Goal: Information Seeking & Learning: Check status

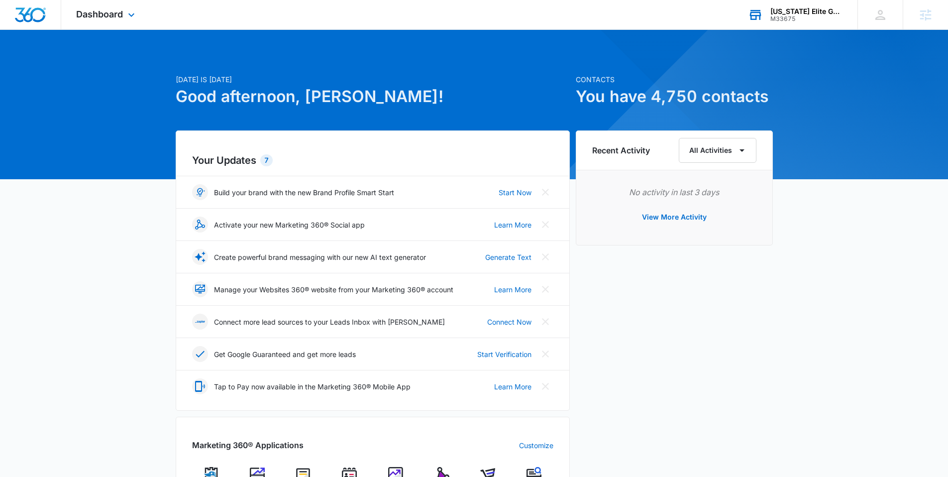
click at [803, 20] on div "M33675" at bounding box center [806, 18] width 73 height 7
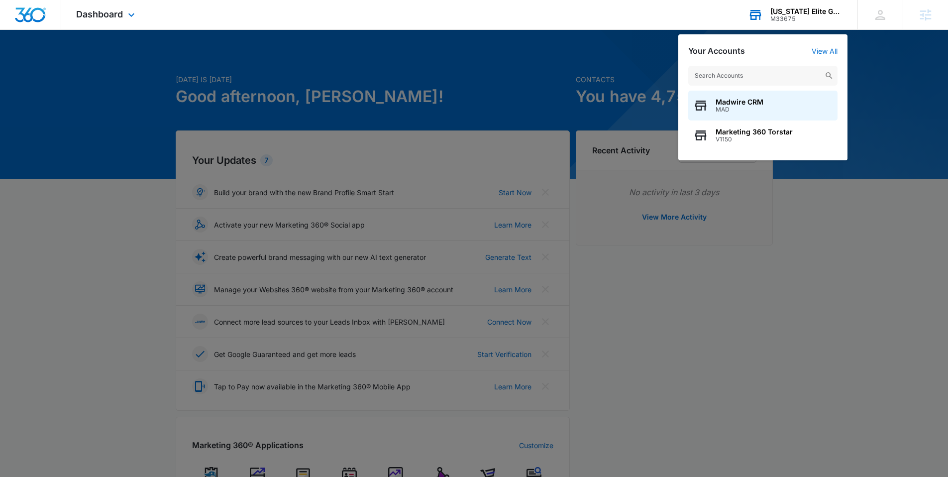
click at [784, 84] on input "text" at bounding box center [762, 76] width 149 height 20
click at [659, 68] on div at bounding box center [474, 238] width 948 height 477
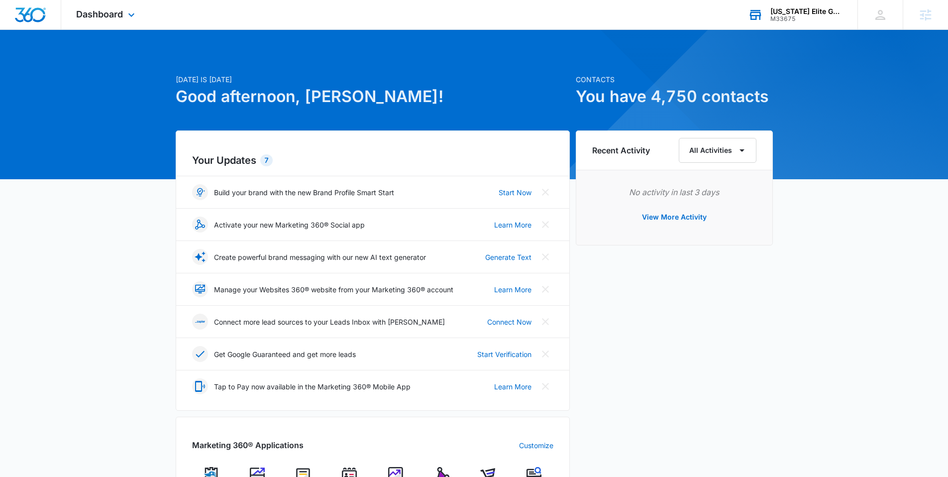
click at [798, 29] on div "Virginia Elite Gymnastics Academy M33675 Your Accounts View All" at bounding box center [795, 14] width 124 height 29
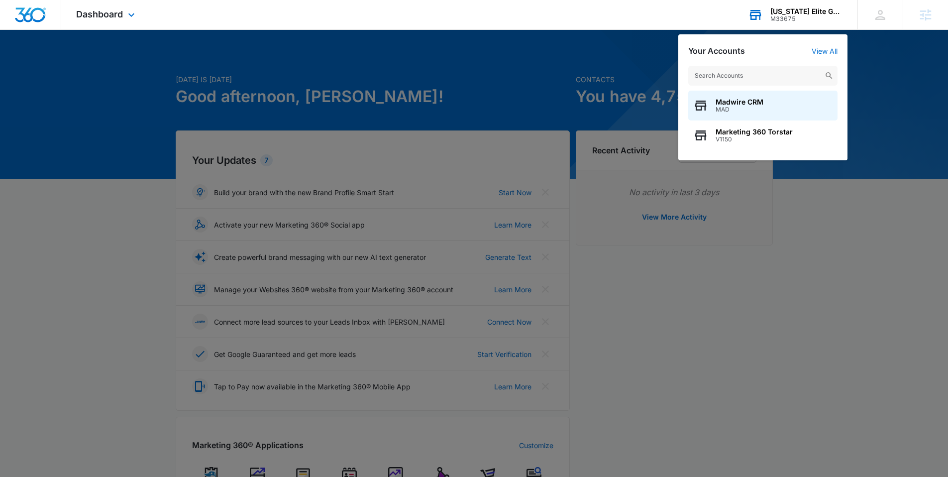
click at [778, 76] on input "text" at bounding box center [762, 76] width 149 height 20
click at [392, 91] on div at bounding box center [474, 238] width 948 height 477
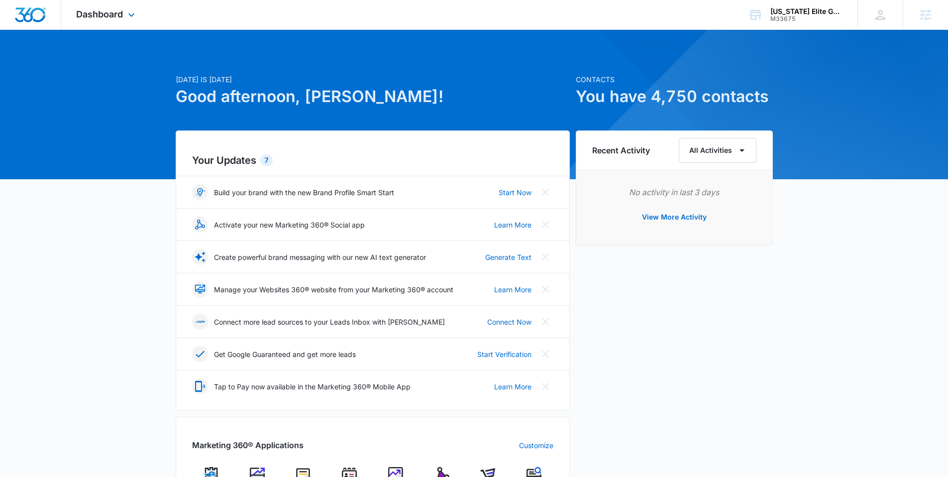
click at [132, 21] on div "Dashboard Apps Reputation Websites Forms CRM Email Social Shop Content Ads Inte…" at bounding box center [106, 14] width 91 height 29
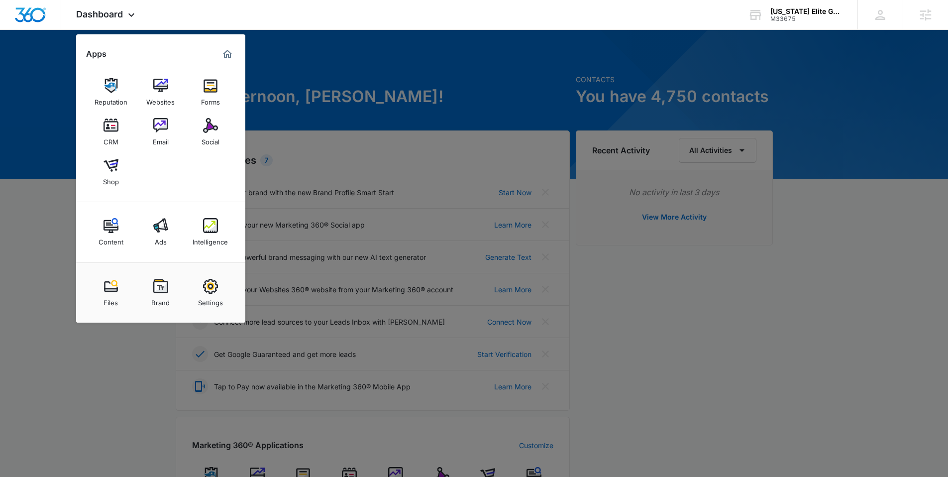
click at [327, 79] on div at bounding box center [474, 238] width 948 height 477
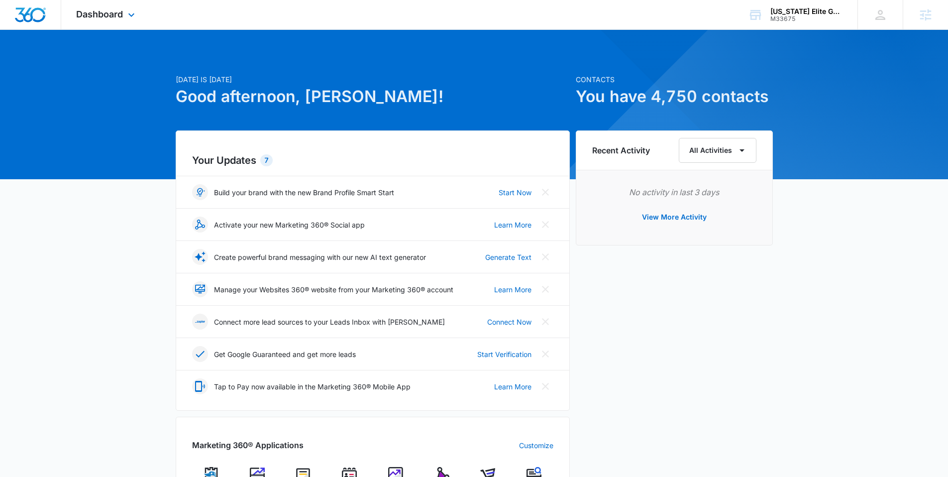
click at [20, 14] on img "Dashboard" at bounding box center [30, 14] width 32 height 15
click at [38, 19] on img "Dashboard" at bounding box center [30, 14] width 32 height 15
click at [121, 16] on span "Dashboard" at bounding box center [99, 14] width 47 height 10
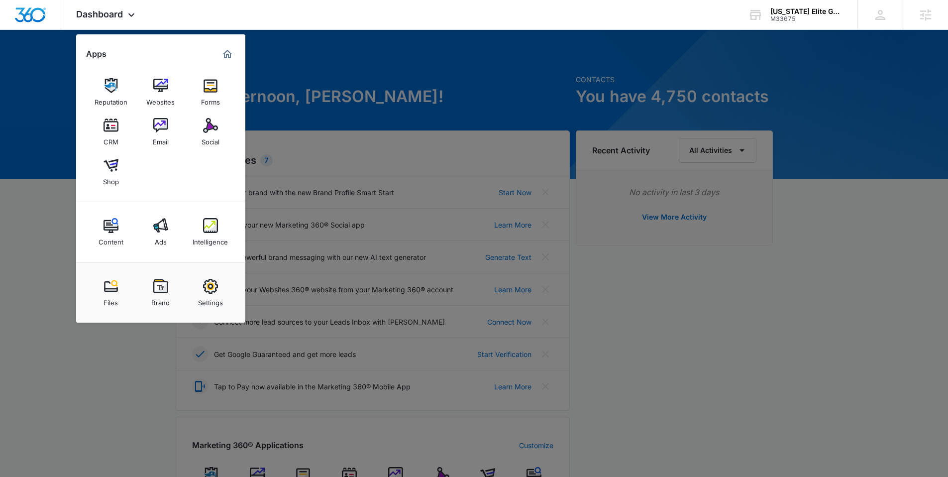
click at [69, 119] on div at bounding box center [474, 238] width 948 height 477
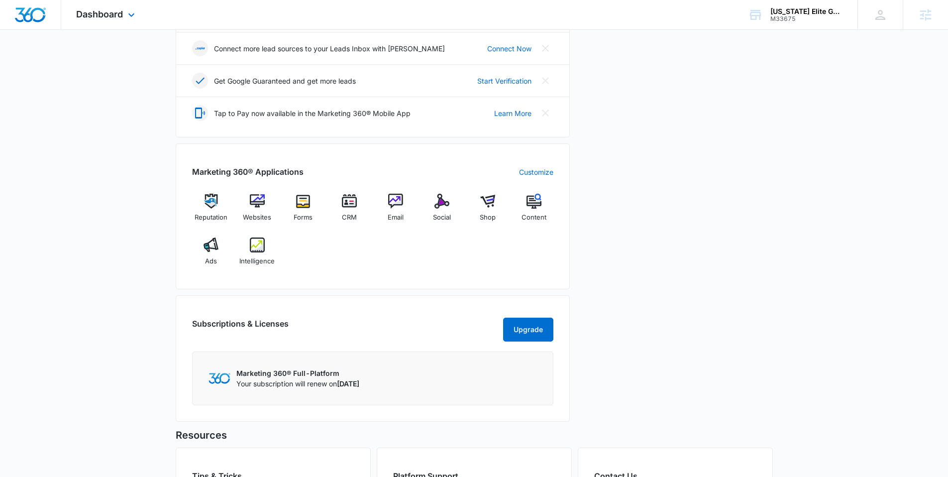
scroll to position [408, 0]
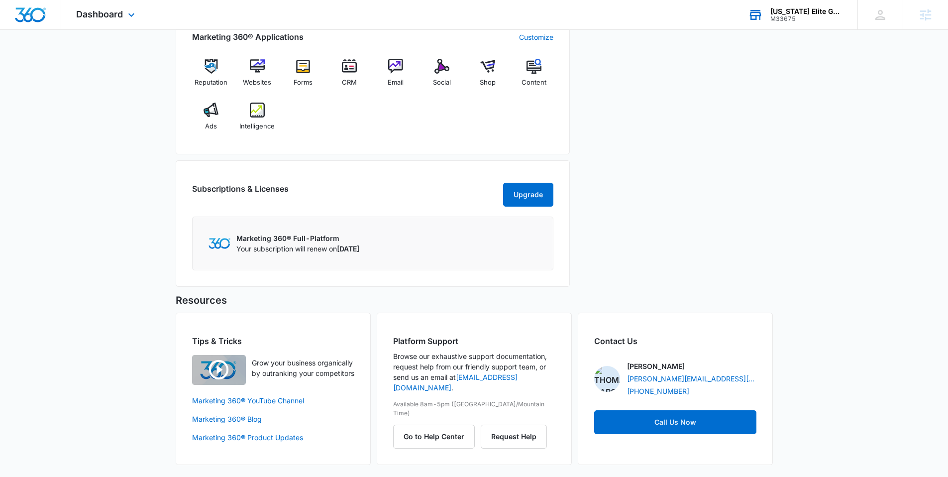
click at [783, 15] on div "M33675" at bounding box center [806, 18] width 73 height 7
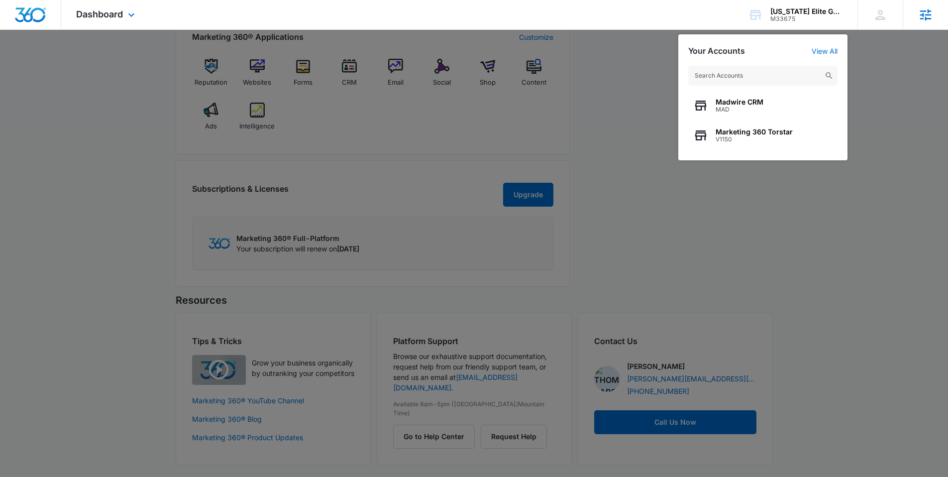
click at [906, 16] on div "Agencies" at bounding box center [924, 14] width 45 height 29
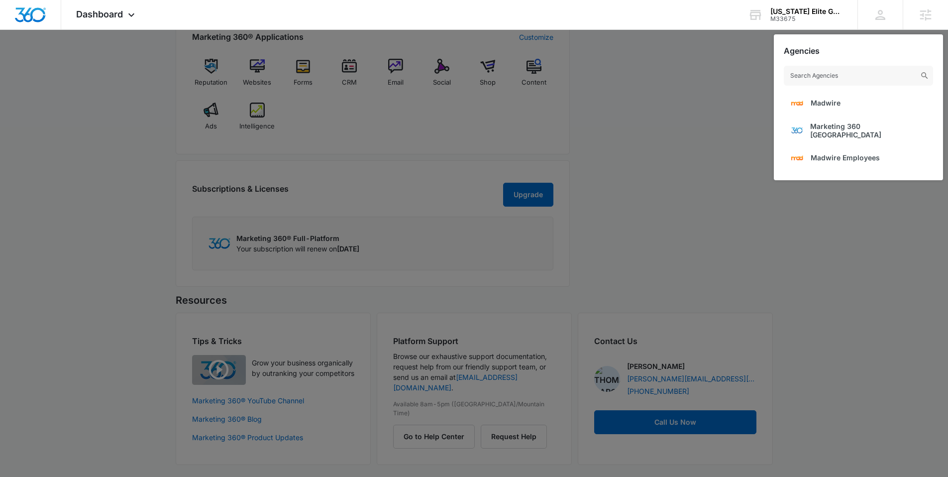
click at [745, 61] on div at bounding box center [474, 238] width 948 height 477
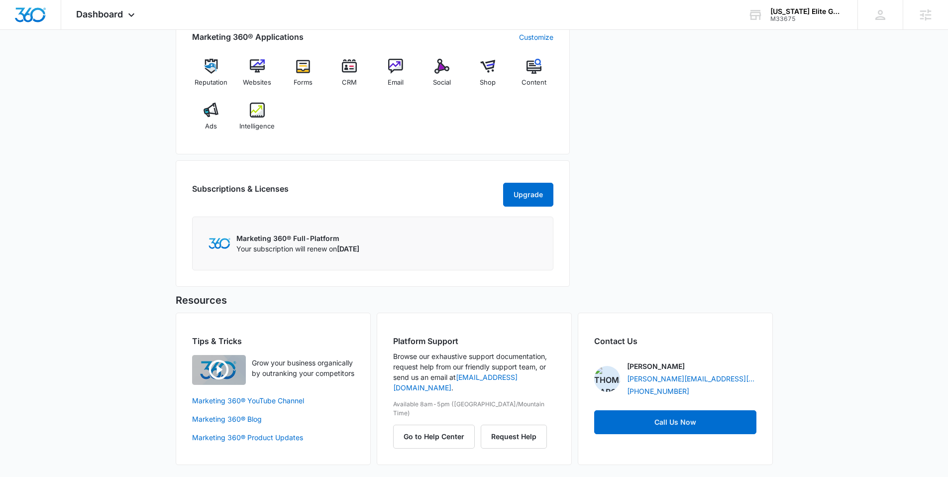
click at [588, 77] on div "Recent Activity All Activities No activity in last 3 days View More Activity" at bounding box center [674, 7] width 197 height 570
click at [803, 11] on div "Virginia Elite Gymnastics Academy" at bounding box center [806, 11] width 73 height 8
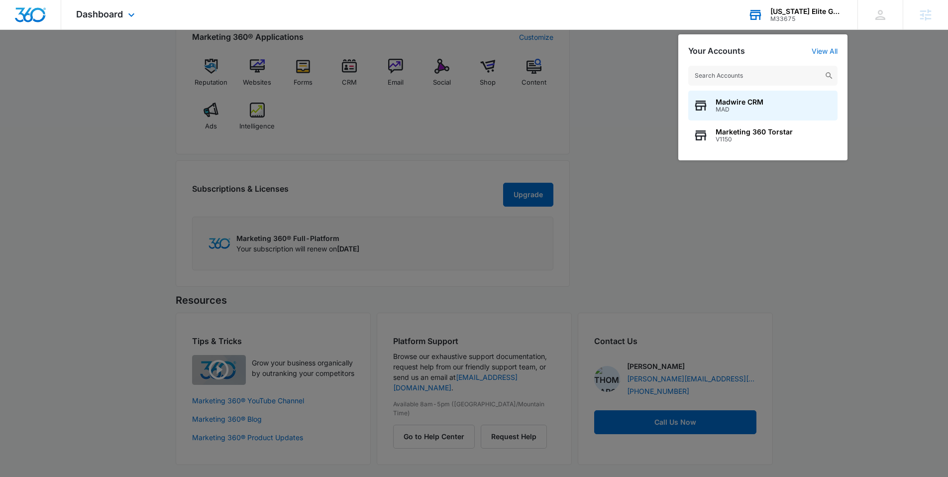
click at [767, 69] on input "text" at bounding box center [762, 76] width 149 height 20
click at [739, 76] on input "text" at bounding box center [762, 76] width 149 height 20
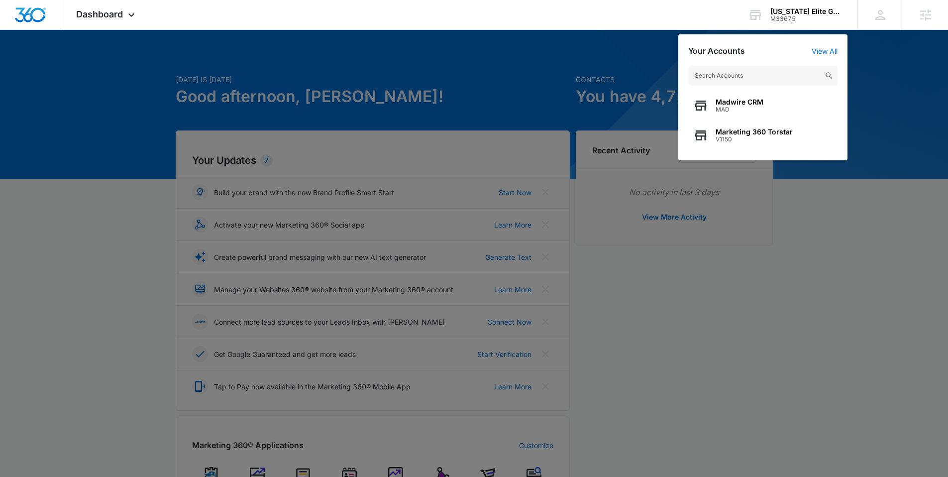
click at [384, 55] on div at bounding box center [474, 238] width 948 height 477
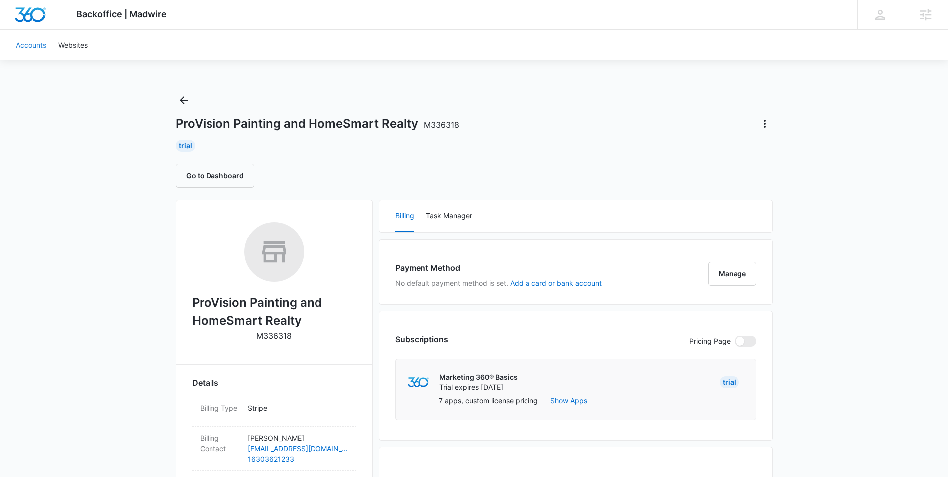
click at [37, 42] on link "Accounts" at bounding box center [31, 45] width 42 height 30
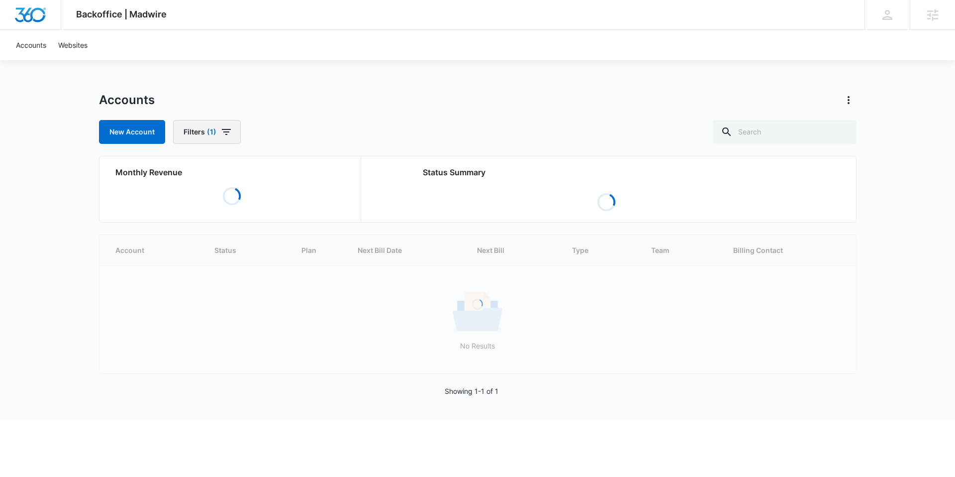
click at [217, 135] on button "Filters (1)" at bounding box center [207, 132] width 68 height 24
click at [284, 192] on button "Show Billing Type filters" at bounding box center [292, 194] width 16 height 16
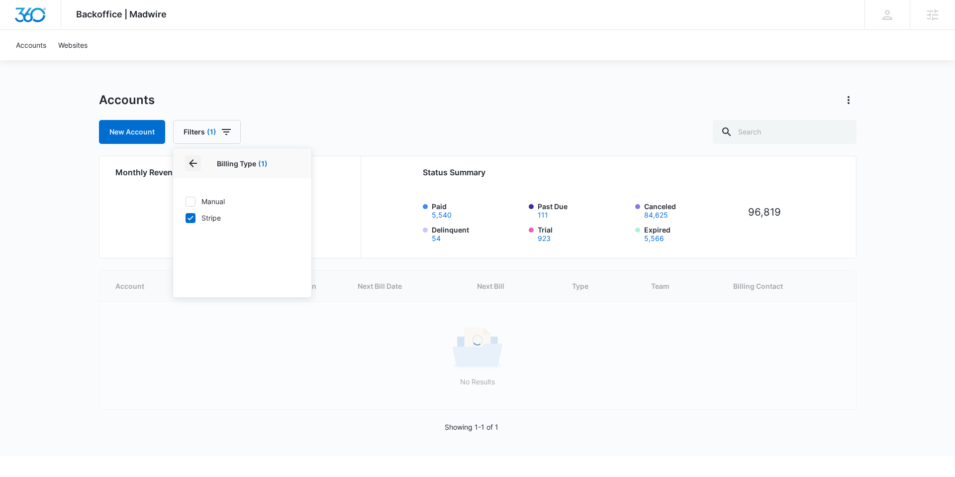
click at [187, 161] on icon "Back" at bounding box center [193, 163] width 12 height 12
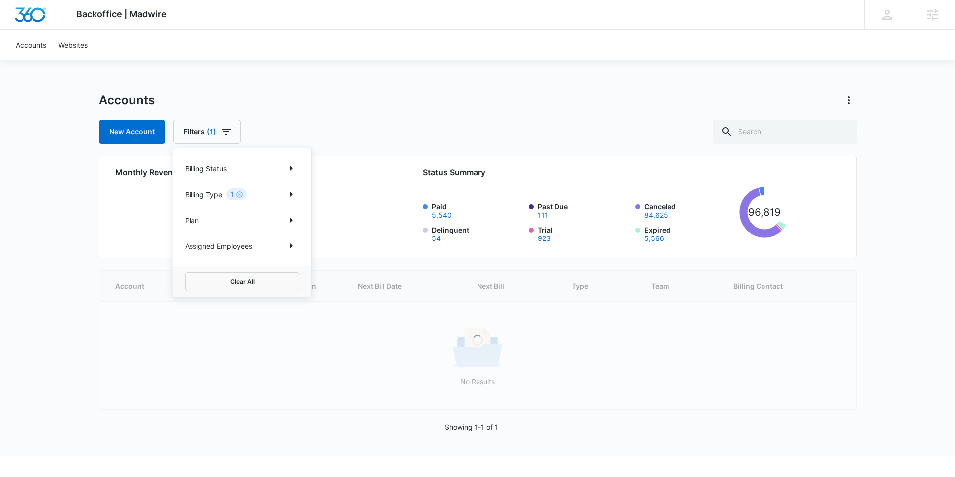
click at [214, 167] on p "Billing Status" at bounding box center [206, 168] width 42 height 10
click at [284, 166] on button "Show Billing Status filters" at bounding box center [292, 168] width 16 height 16
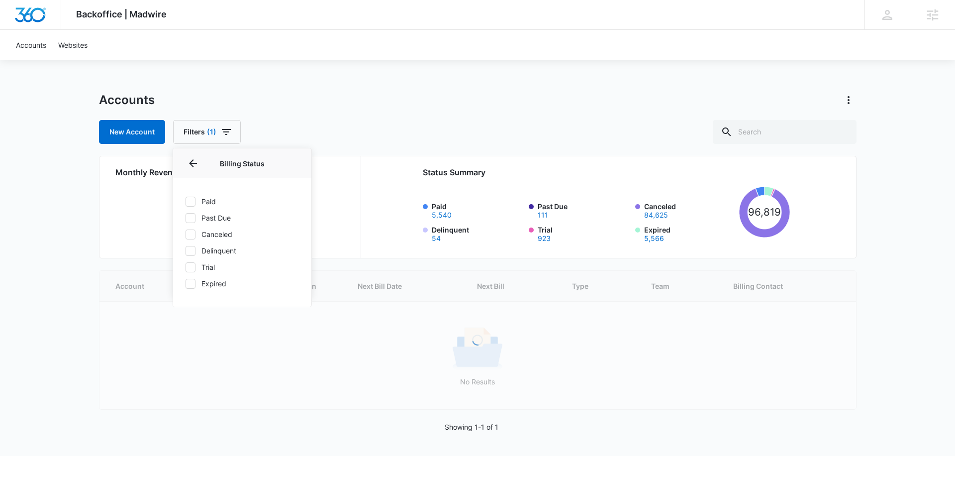
click at [210, 202] on label "Paid" at bounding box center [242, 201] width 114 height 10
click at [186, 201] on input "Paid" at bounding box center [185, 201] width 0 height 0
checkbox input "true"
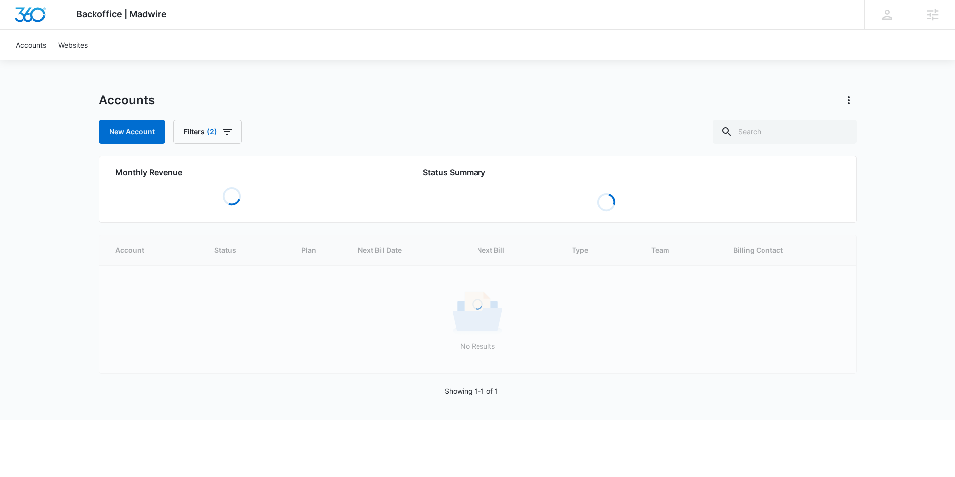
click at [424, 103] on div "Accounts" at bounding box center [478, 100] width 758 height 16
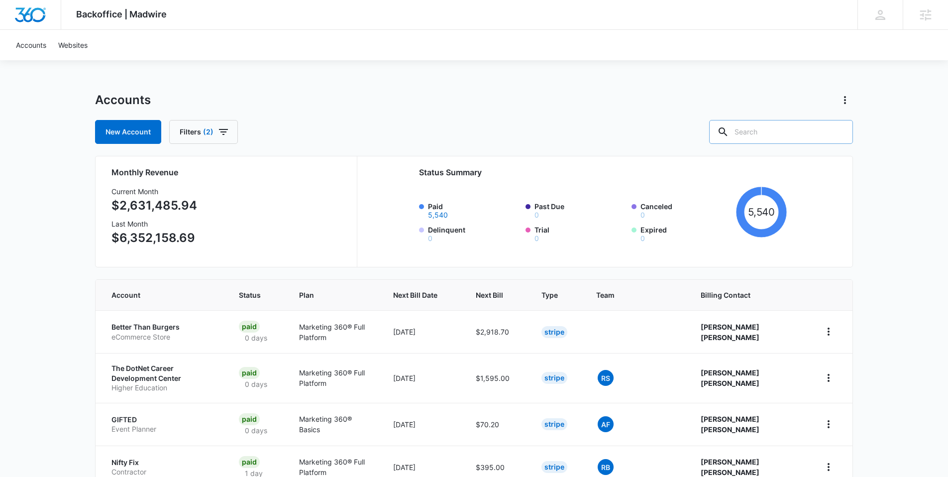
click at [785, 134] on input "text" at bounding box center [781, 132] width 144 height 24
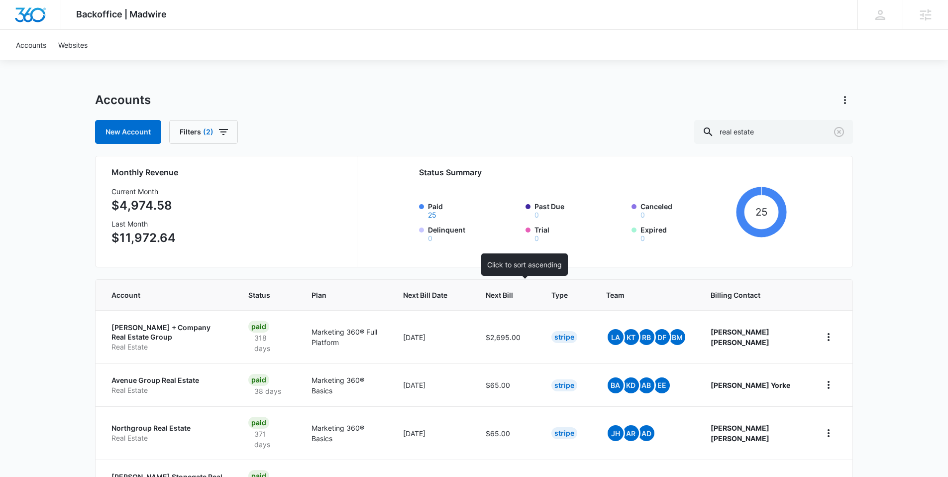
click at [513, 290] on span "Next Bill" at bounding box center [498, 294] width 27 height 10
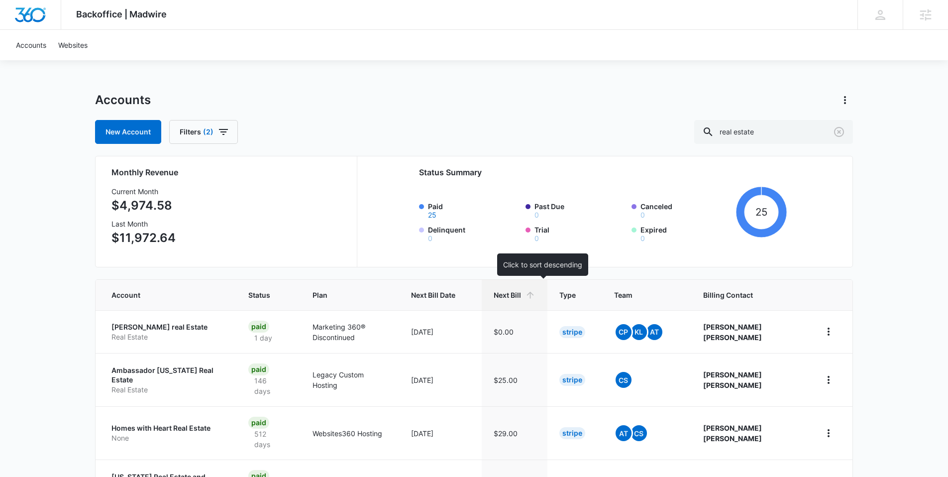
click at [521, 297] on span "Next Bill" at bounding box center [506, 294] width 27 height 10
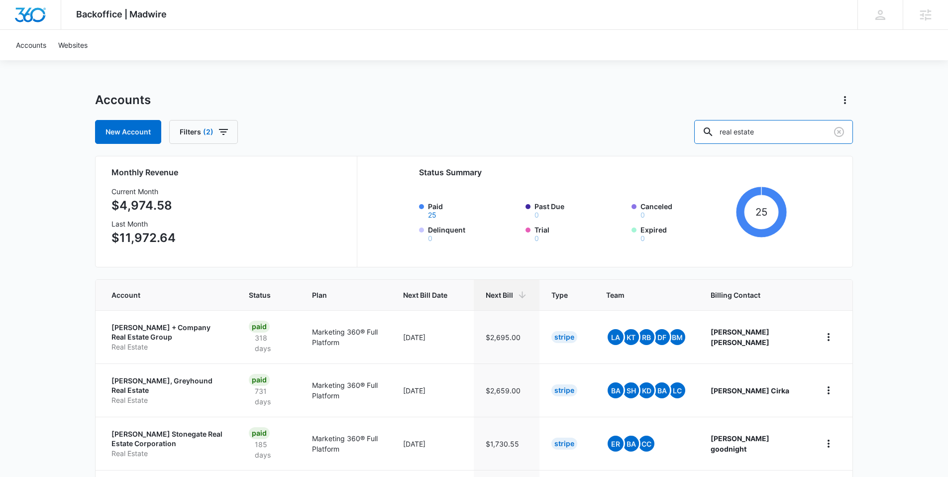
drag, startPoint x: 794, startPoint y: 138, endPoint x: 634, endPoint y: 126, distance: 160.6
click at [634, 126] on div "New Account Filters (2) real estate" at bounding box center [474, 132] width 758 height 24
type input "painting"
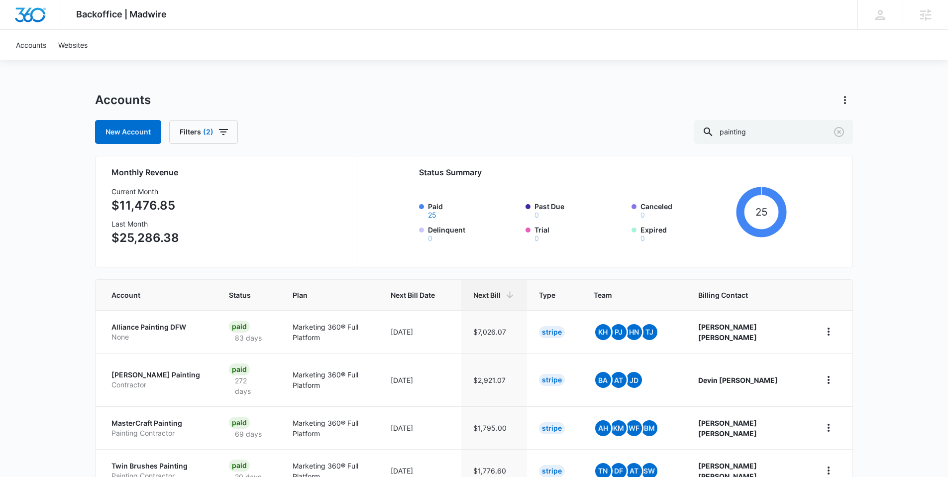
click at [576, 46] on div "Accounts Websites" at bounding box center [474, 45] width 928 height 30
click at [842, 133] on icon "Clear" at bounding box center [839, 132] width 12 height 12
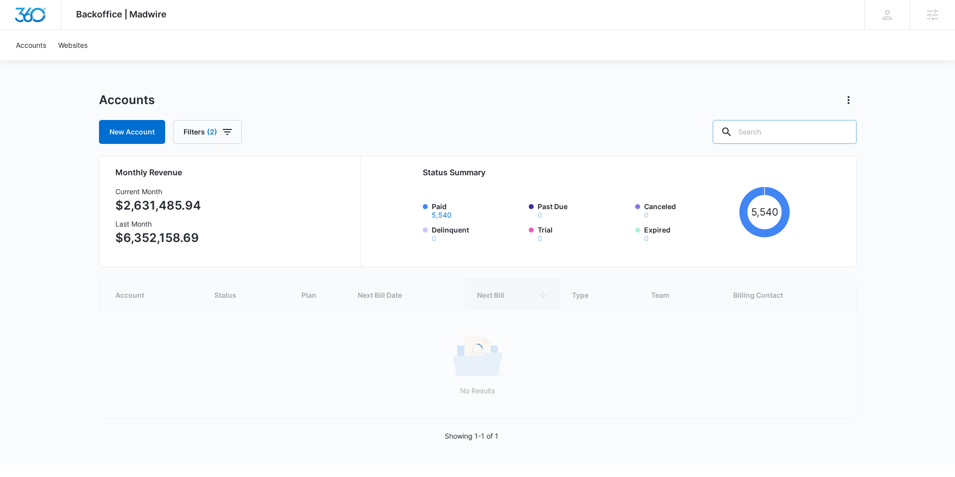
click at [892, 122] on div "Backoffice | Madwire Apps Settings ME Matthew Elliott matthew.elliott@marketing…" at bounding box center [477, 232] width 955 height 465
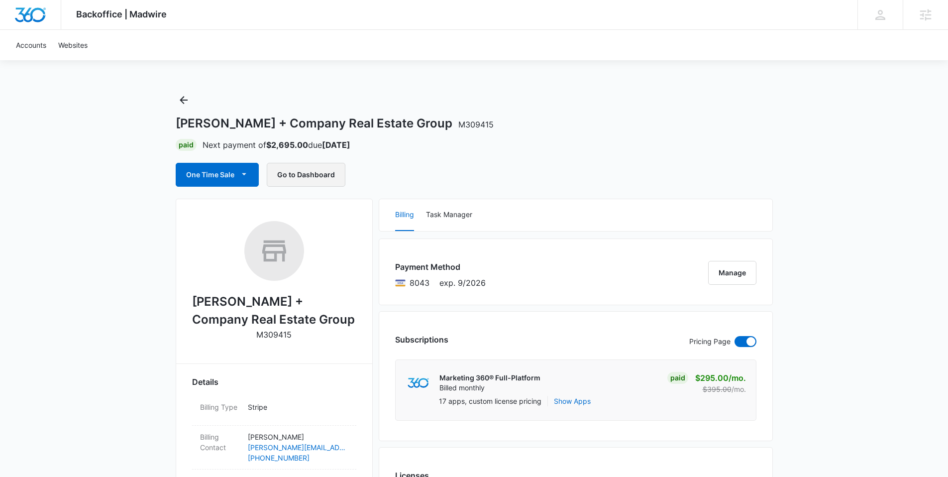
click at [305, 173] on button "Go to Dashboard" at bounding box center [306, 175] width 79 height 24
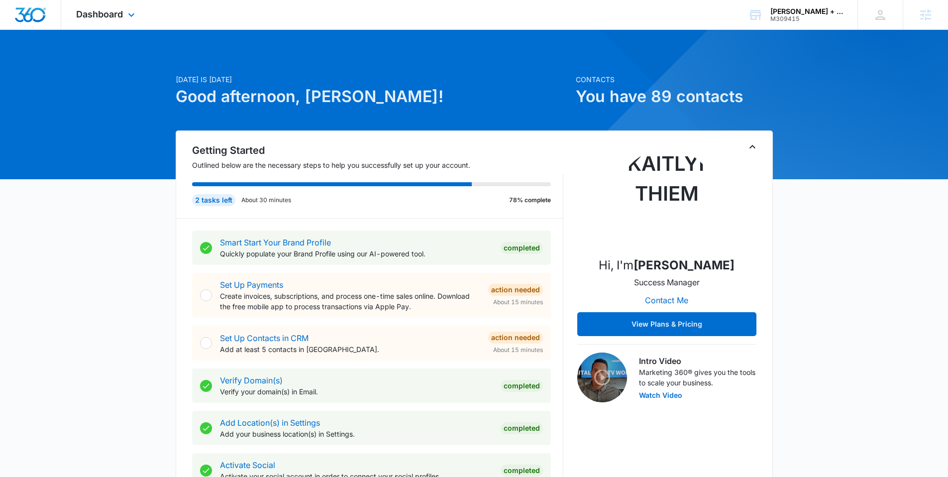
click at [98, 7] on div "Dashboard Apps Reputation Forms CRM Email Social Shop Content Ads Intelligence …" at bounding box center [106, 14] width 91 height 29
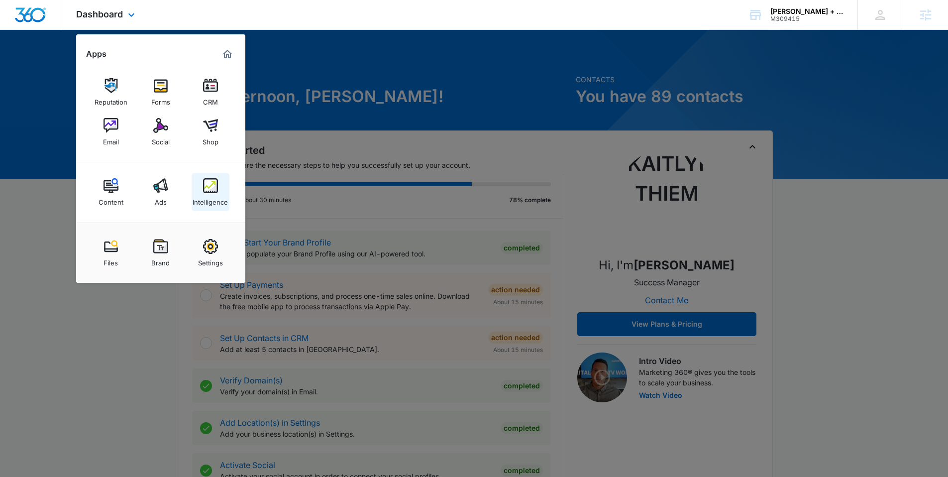
click at [213, 188] on img at bounding box center [210, 185] width 15 height 15
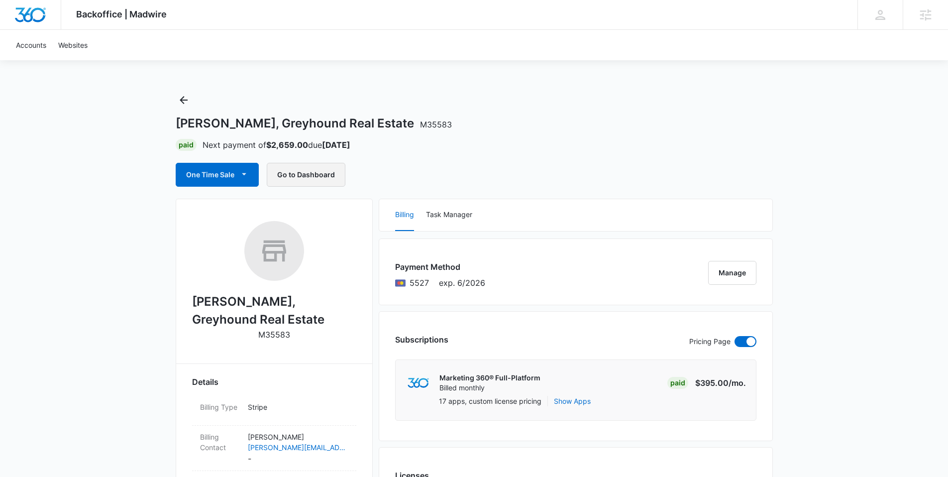
click at [338, 174] on button "Go to Dashboard" at bounding box center [306, 175] width 79 height 24
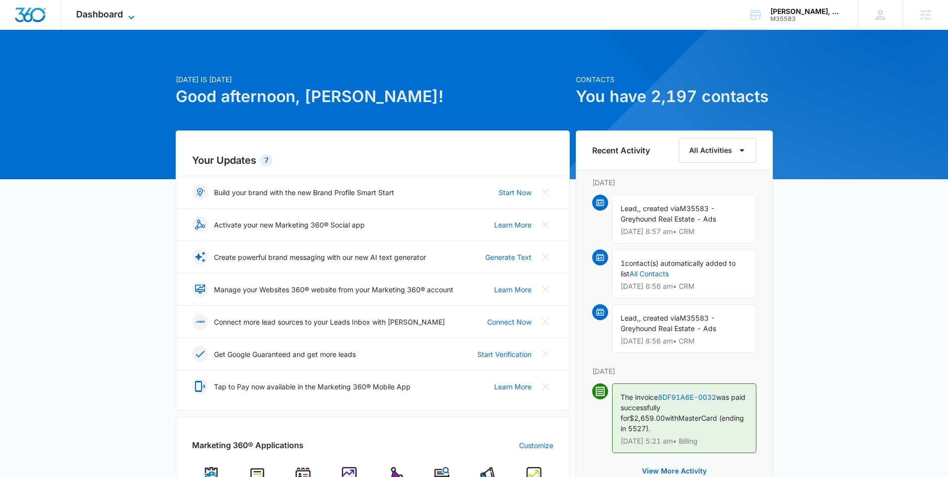
click at [97, 15] on span "Dashboard" at bounding box center [99, 14] width 47 height 10
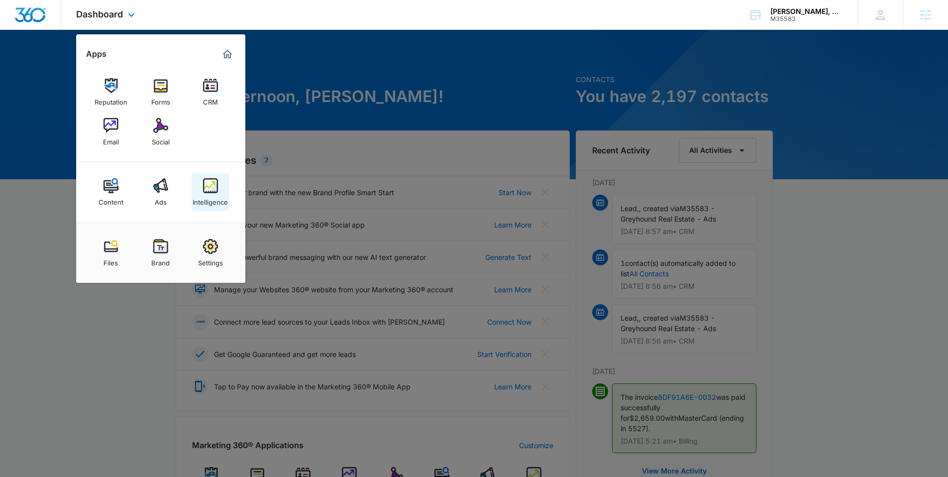
click at [220, 192] on link "Intelligence" at bounding box center [211, 192] width 38 height 38
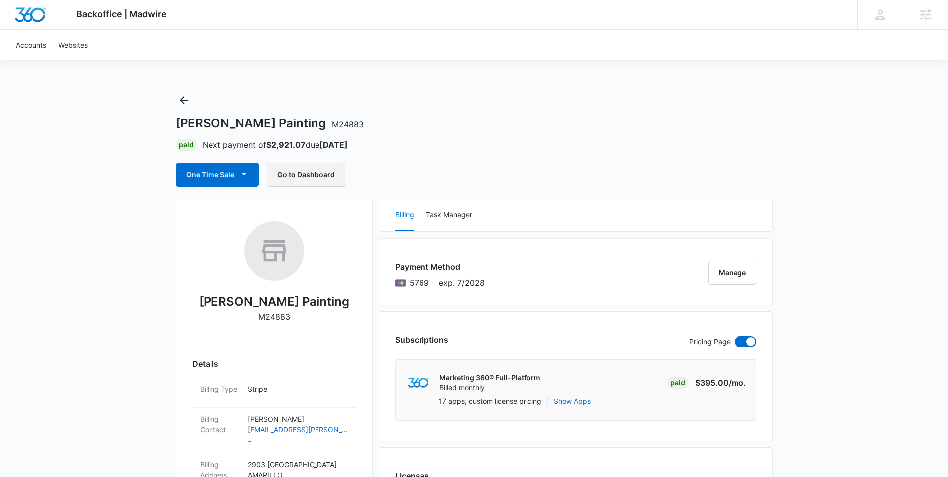
click at [304, 182] on button "Go to Dashboard" at bounding box center [306, 175] width 79 height 24
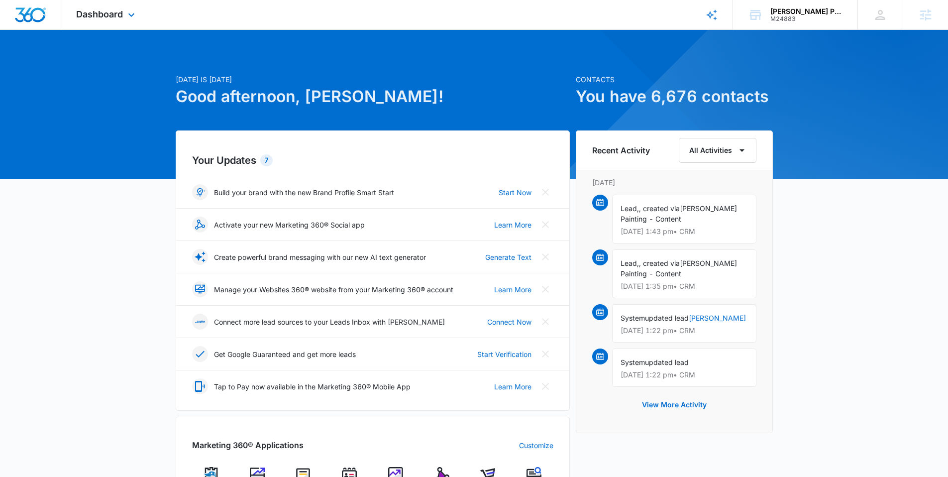
click at [121, 19] on div "Dashboard Apps Reputation Websites Forms CRM Email Social Shop Content Ads Inte…" at bounding box center [106, 14] width 91 height 29
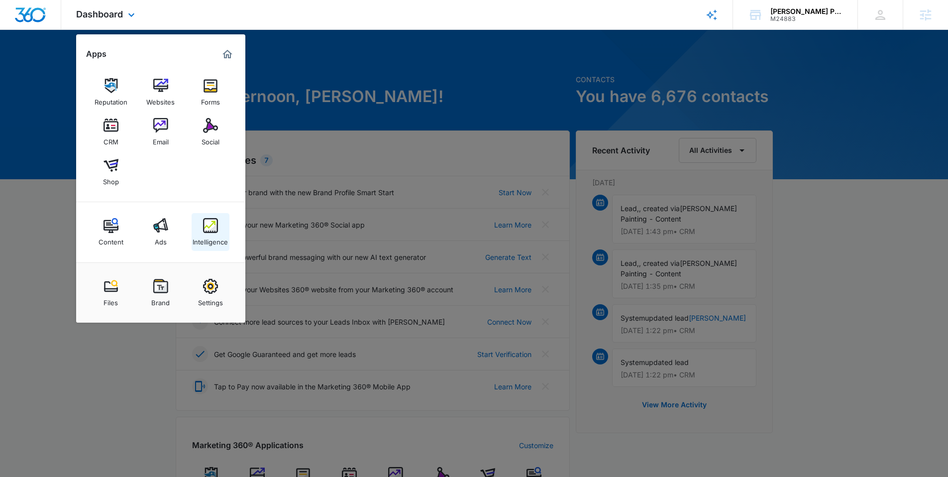
click at [213, 226] on img at bounding box center [210, 225] width 15 height 15
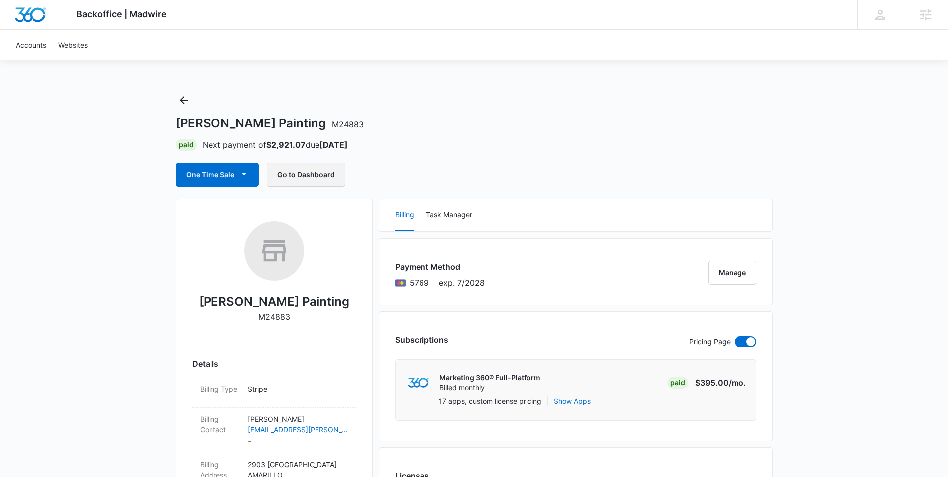
click at [331, 174] on button "Go to Dashboard" at bounding box center [306, 175] width 79 height 24
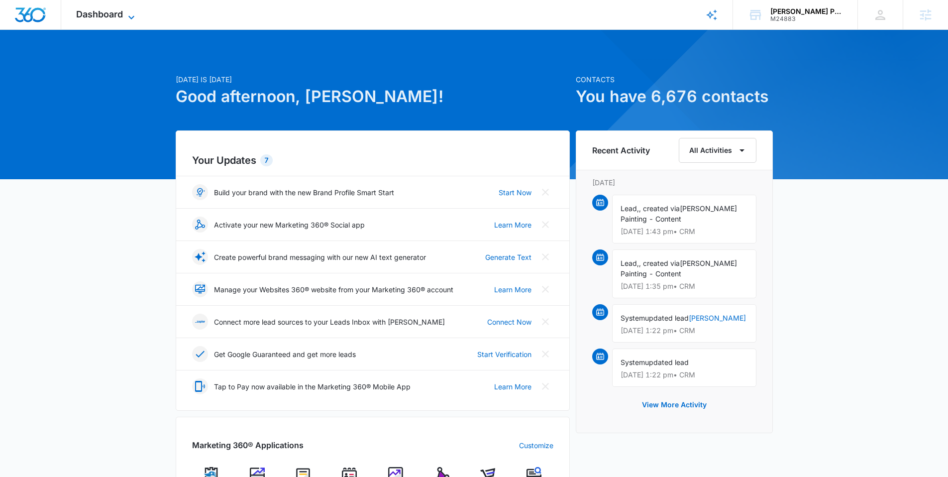
click at [121, 16] on span "Dashboard" at bounding box center [99, 14] width 47 height 10
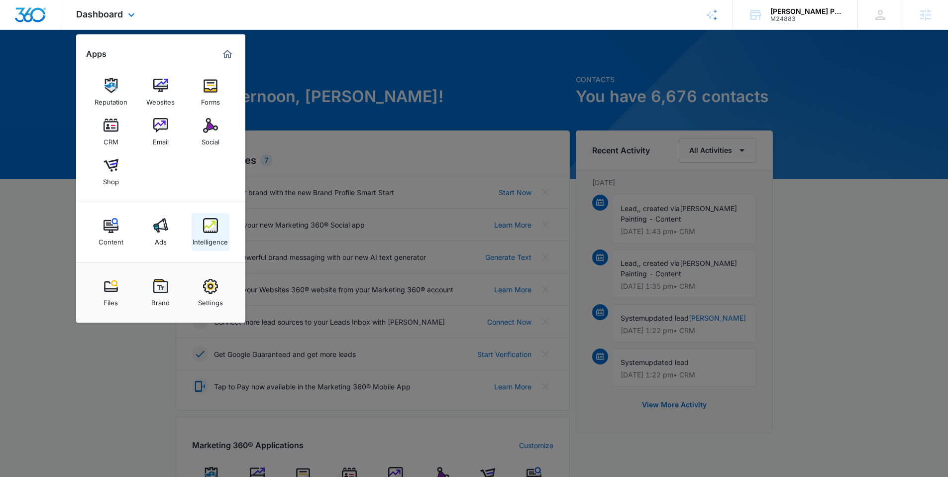
click at [217, 237] on div "Intelligence" at bounding box center [209, 239] width 35 height 13
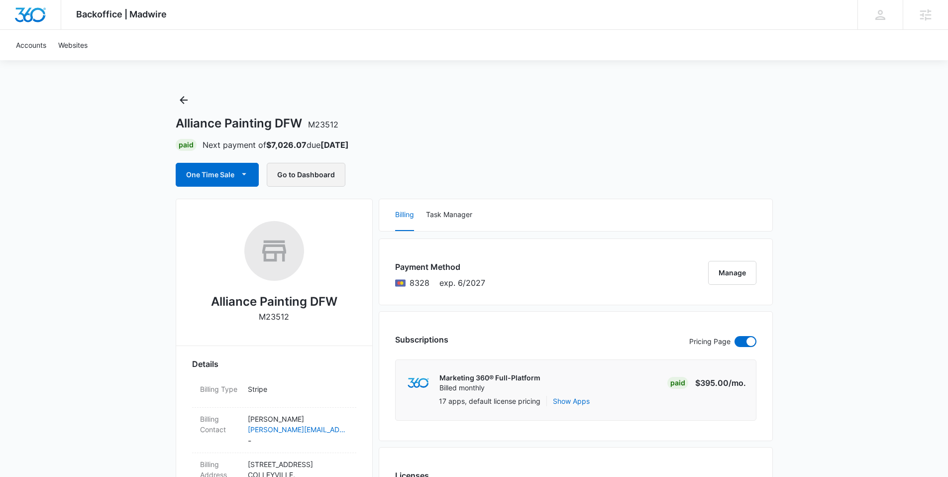
click at [313, 176] on button "Go to Dashboard" at bounding box center [306, 175] width 79 height 24
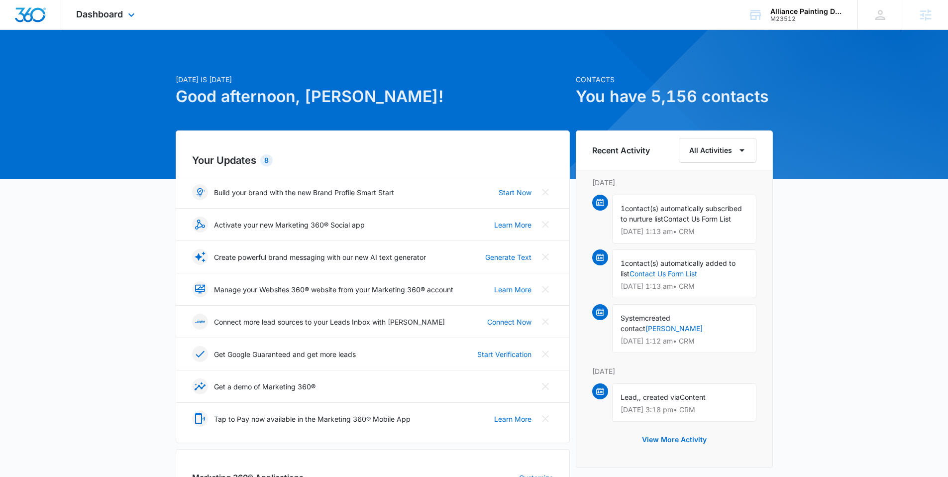
click at [99, 20] on div "Dashboard Apps Reputation Websites Forms CRM Email Social Shop Content Ads Inte…" at bounding box center [106, 14] width 91 height 29
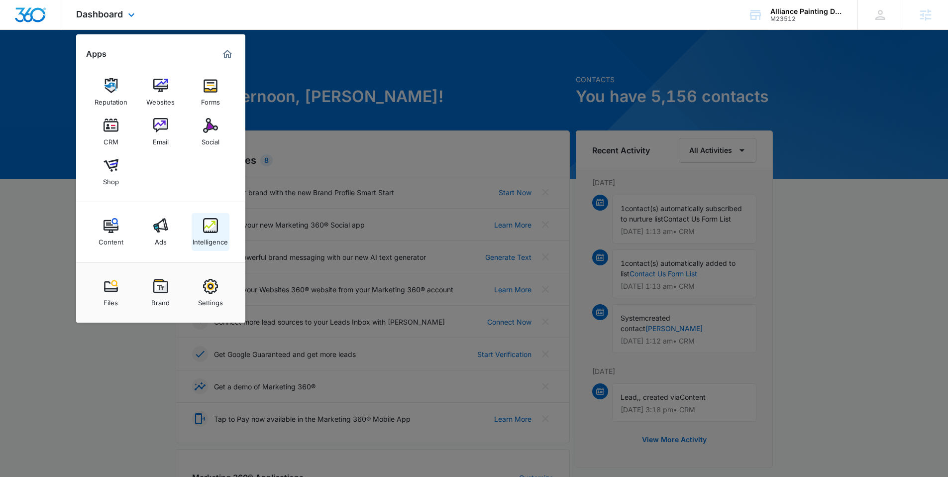
click at [204, 218] on img at bounding box center [210, 225] width 15 height 15
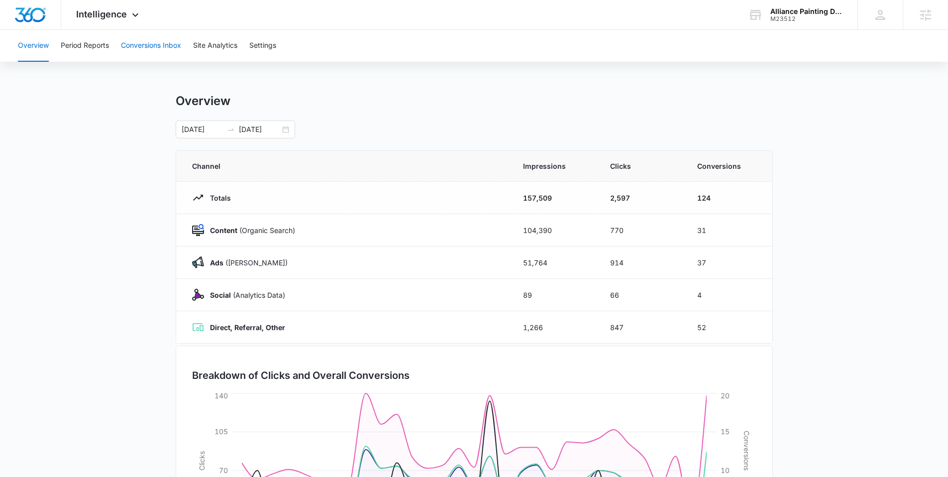
click at [143, 44] on button "Conversions Inbox" at bounding box center [151, 46] width 60 height 32
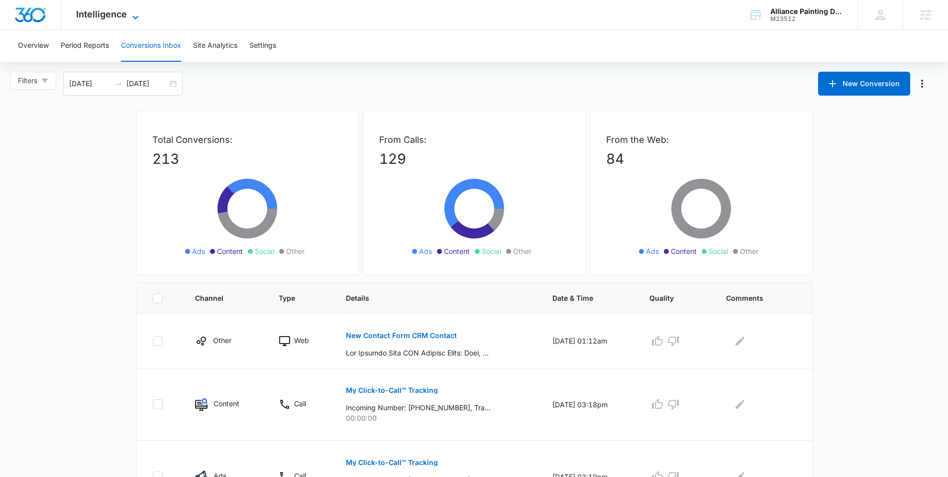
click at [105, 17] on span "Intelligence" at bounding box center [101, 14] width 51 height 10
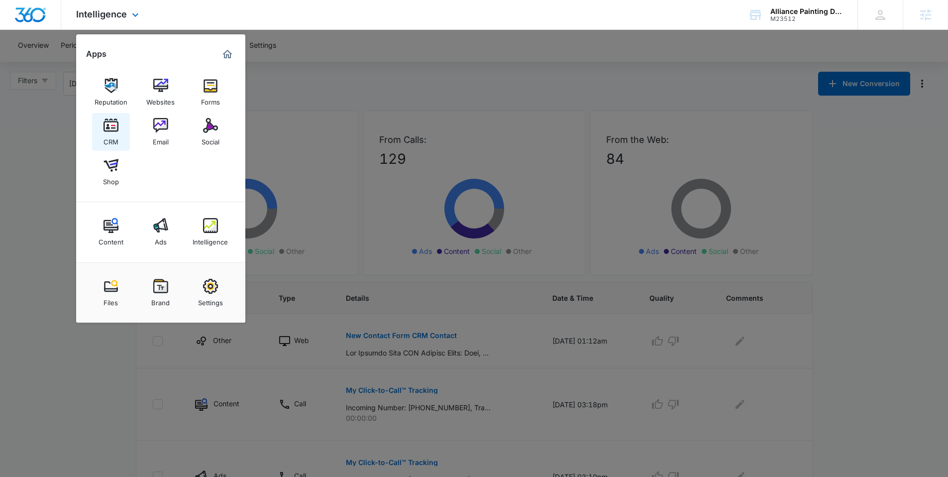
click at [98, 132] on link "CRM" at bounding box center [111, 132] width 38 height 38
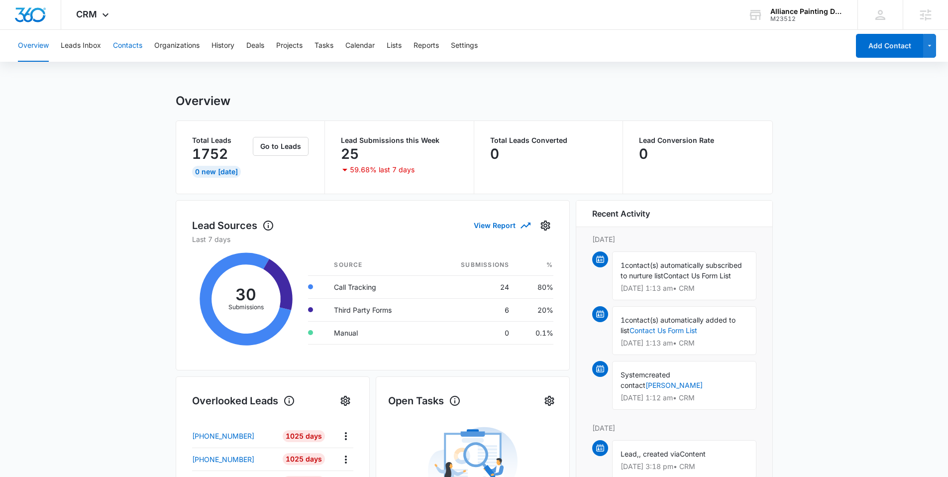
click at [124, 44] on button "Contacts" at bounding box center [127, 46] width 29 height 32
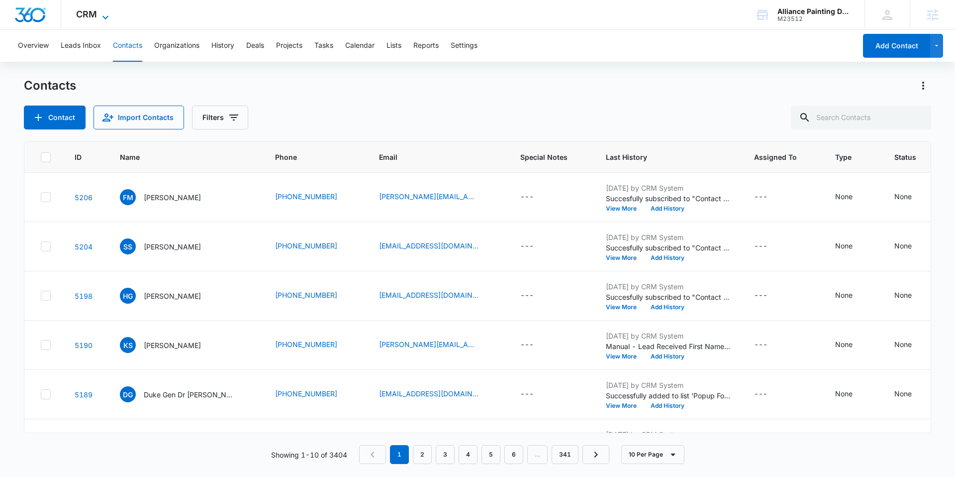
click at [102, 17] on icon at bounding box center [105, 17] width 12 height 12
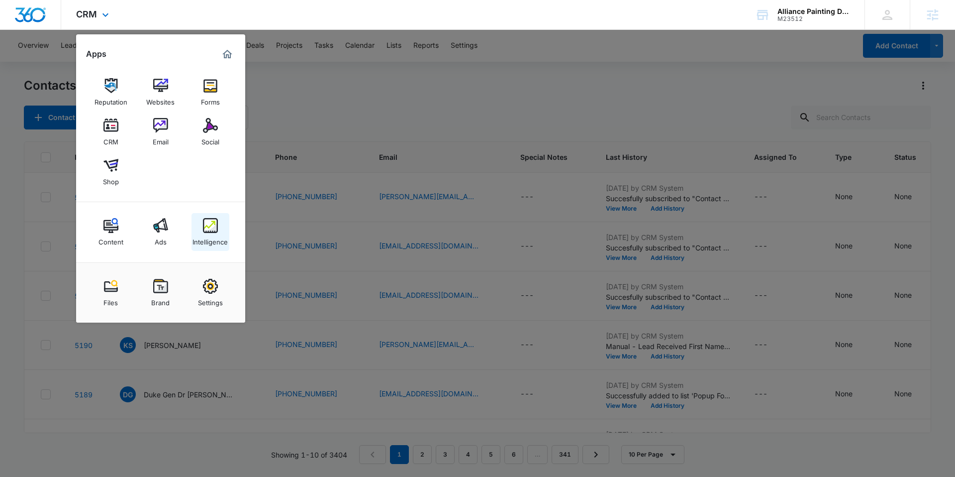
click at [217, 224] on link "Intelligence" at bounding box center [211, 232] width 38 height 38
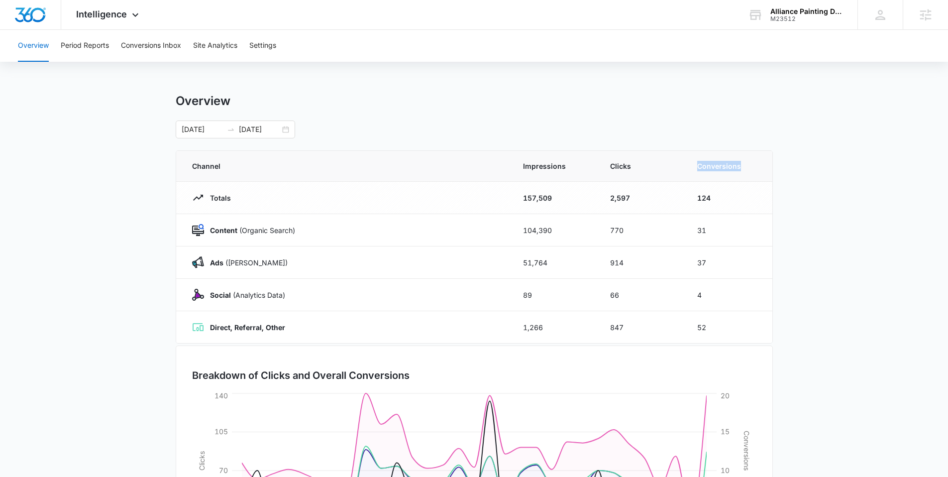
drag, startPoint x: 744, startPoint y: 169, endPoint x: 695, endPoint y: 165, distance: 49.4
click at [695, 165] on th "Conversions" at bounding box center [728, 166] width 87 height 31
drag, startPoint x: 712, startPoint y: 231, endPoint x: 698, endPoint y: 229, distance: 14.6
click at [698, 229] on td "31" at bounding box center [728, 230] width 87 height 32
drag, startPoint x: 709, startPoint y: 262, endPoint x: 687, endPoint y: 263, distance: 21.9
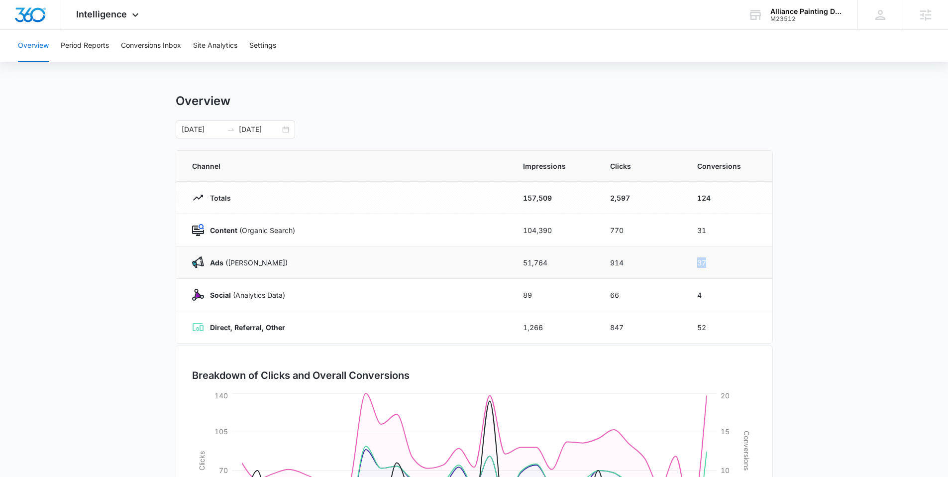
click at [687, 263] on td "37" at bounding box center [728, 262] width 87 height 32
drag, startPoint x: 713, startPoint y: 295, endPoint x: 678, endPoint y: 296, distance: 34.3
click at [678, 296] on tr "Social (Analytics Data) 89 66 4" at bounding box center [474, 295] width 596 height 32
drag, startPoint x: 715, startPoint y: 326, endPoint x: 664, endPoint y: 323, distance: 51.8
click at [664, 323] on tr "Direct, Referral, Other 1,266 847 52" at bounding box center [474, 327] width 596 height 32
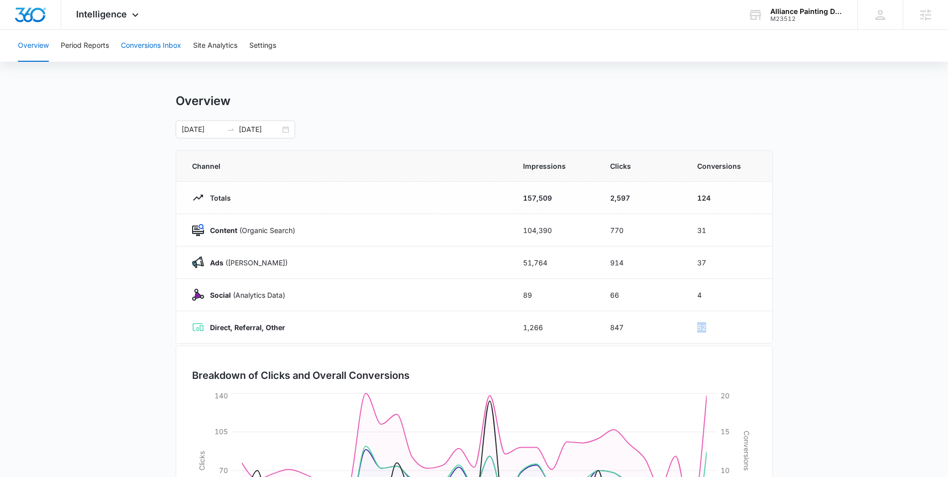
click at [130, 45] on button "Conversions Inbox" at bounding box center [151, 46] width 60 height 32
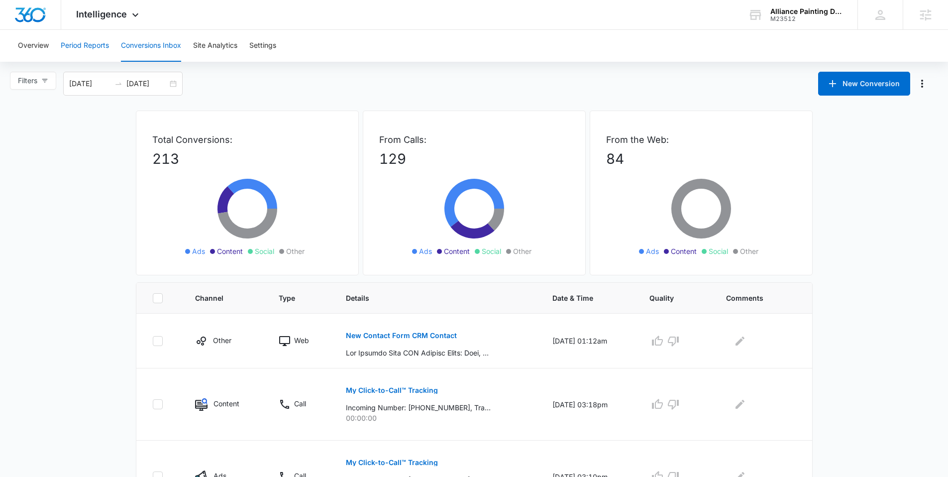
click at [96, 50] on button "Period Reports" at bounding box center [85, 46] width 48 height 32
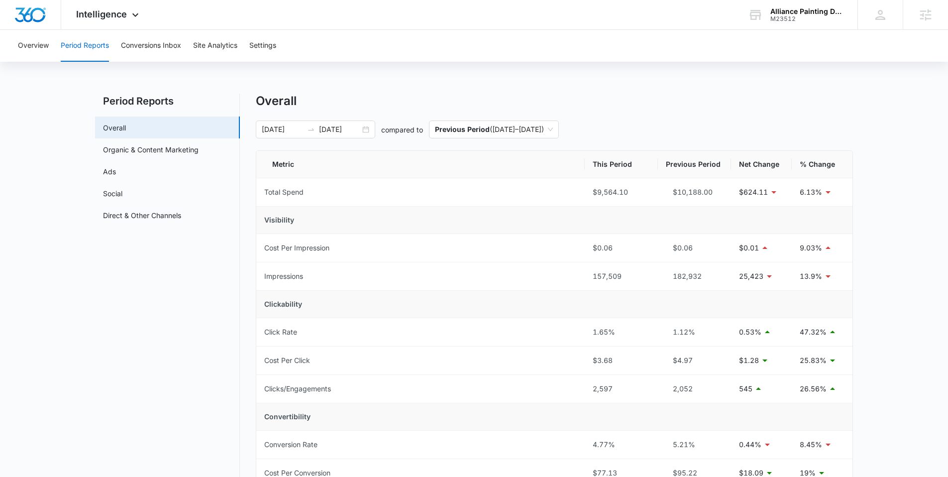
click at [418, 38] on div "Overview Period Reports Conversions Inbox Site Analytics Settings" at bounding box center [474, 46] width 924 height 32
click at [23, 54] on button "Overview" at bounding box center [33, 46] width 31 height 32
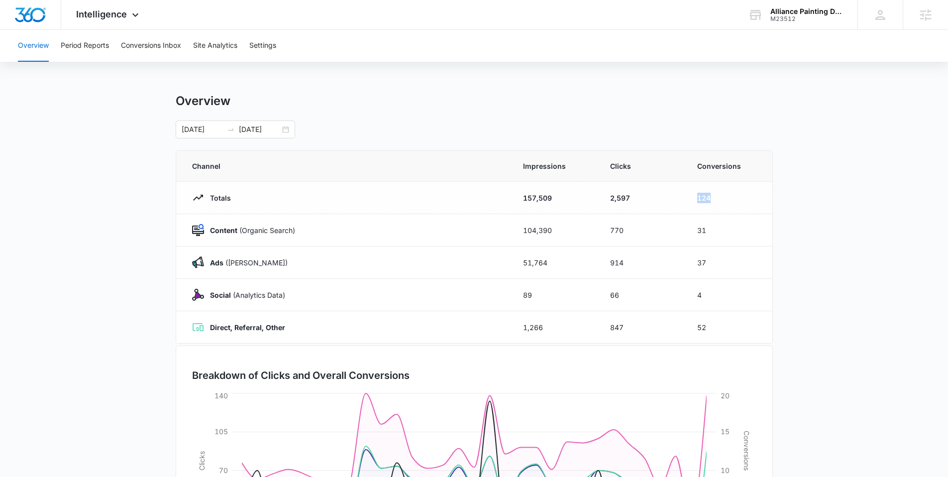
drag, startPoint x: 717, startPoint y: 201, endPoint x: 663, endPoint y: 197, distance: 54.3
click at [663, 197] on tr "Totals 157,509 2,597 124" at bounding box center [474, 198] width 596 height 32
click at [673, 139] on div "Overview [DATE] [DATE] Channel Impressions Clicks Conversions Totals 157,509 2,…" at bounding box center [474, 355] width 597 height 522
